Goal: Find specific page/section: Find specific page/section

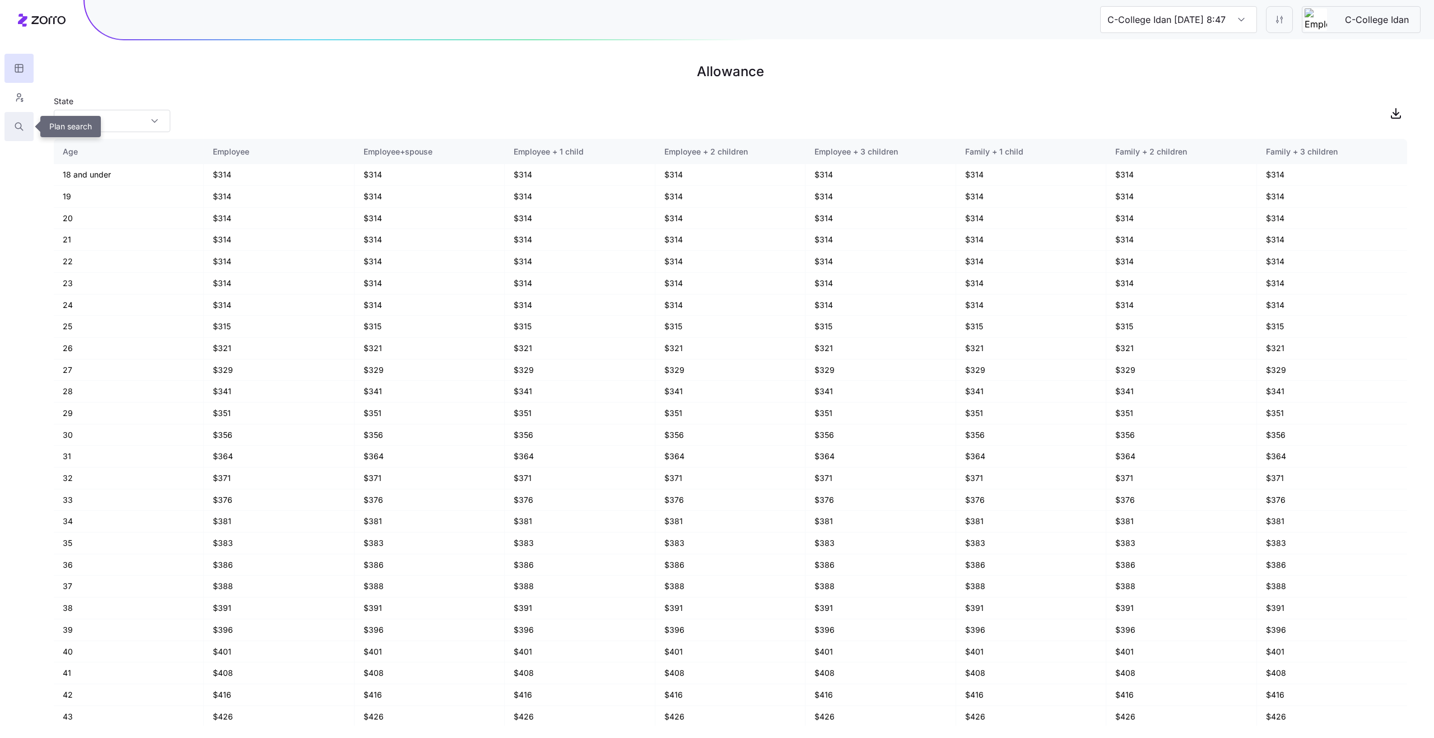
click at [18, 125] on icon "button" at bounding box center [19, 126] width 10 height 11
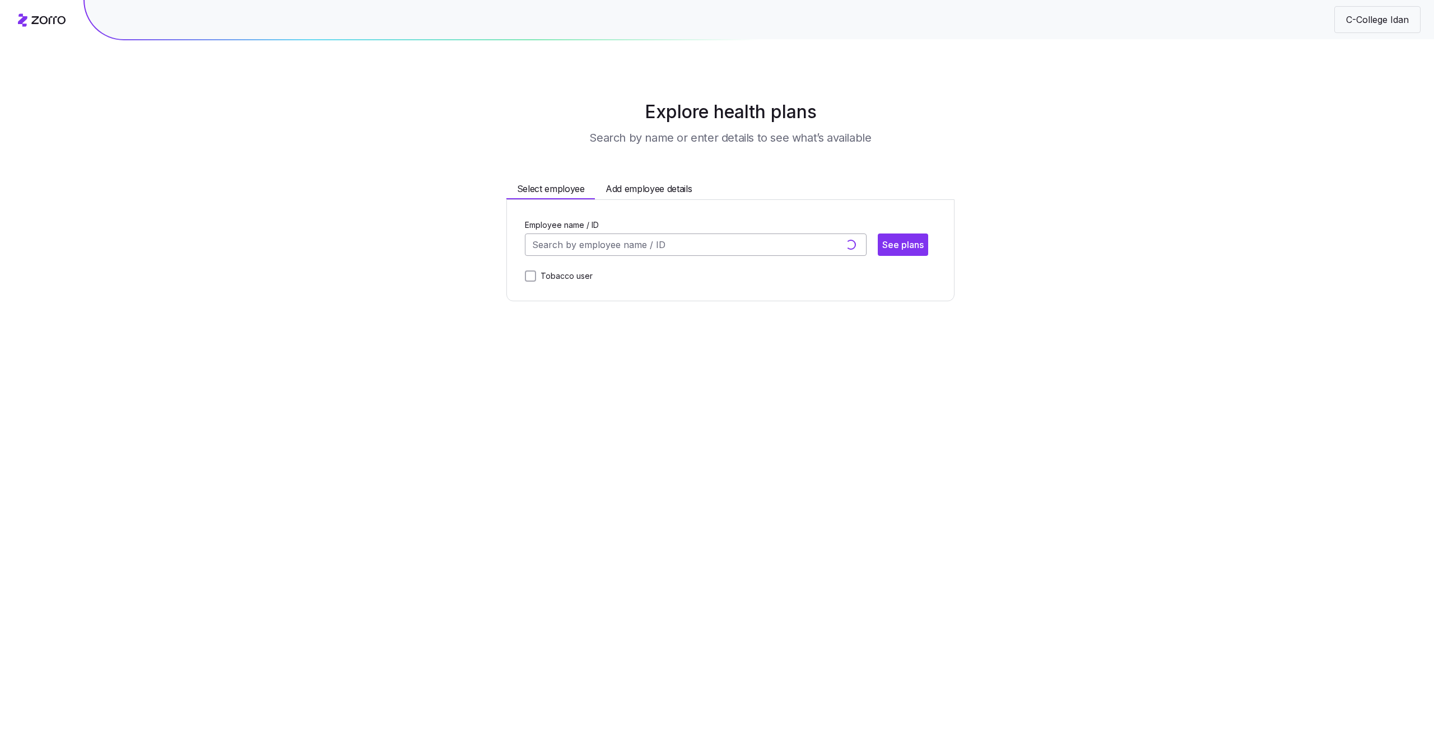
click at [688, 246] on input "Employee name / ID" at bounding box center [696, 245] width 342 height 22
click at [626, 248] on input "Employee name / ID" at bounding box center [696, 245] width 342 height 22
